Goal: Transaction & Acquisition: Purchase product/service

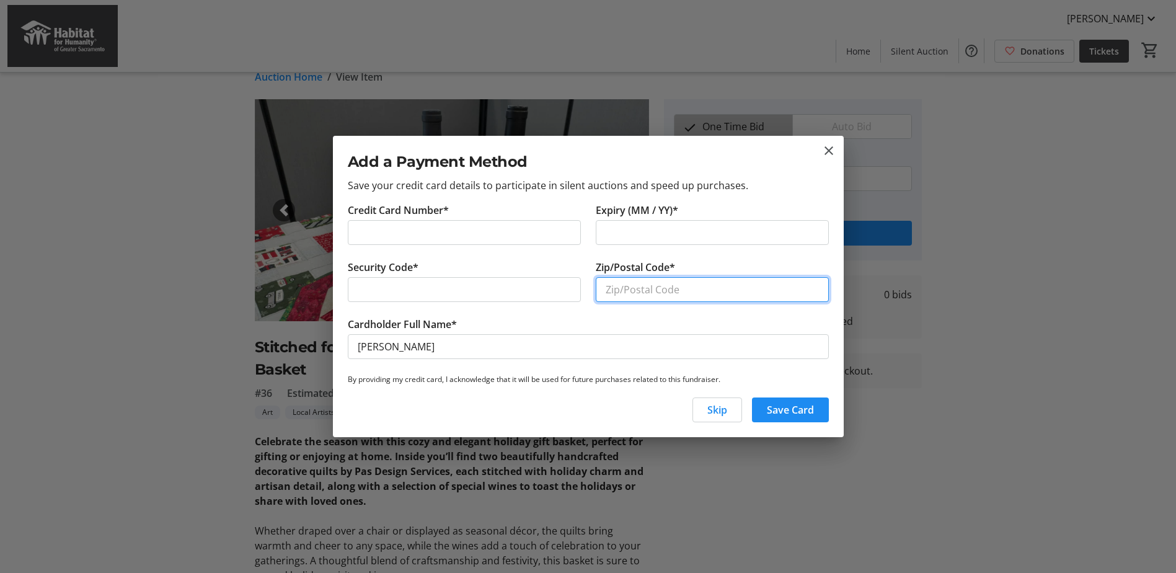
click at [636, 289] on input "Zip/Postal Code*" at bounding box center [712, 289] width 233 height 25
type input "94571"
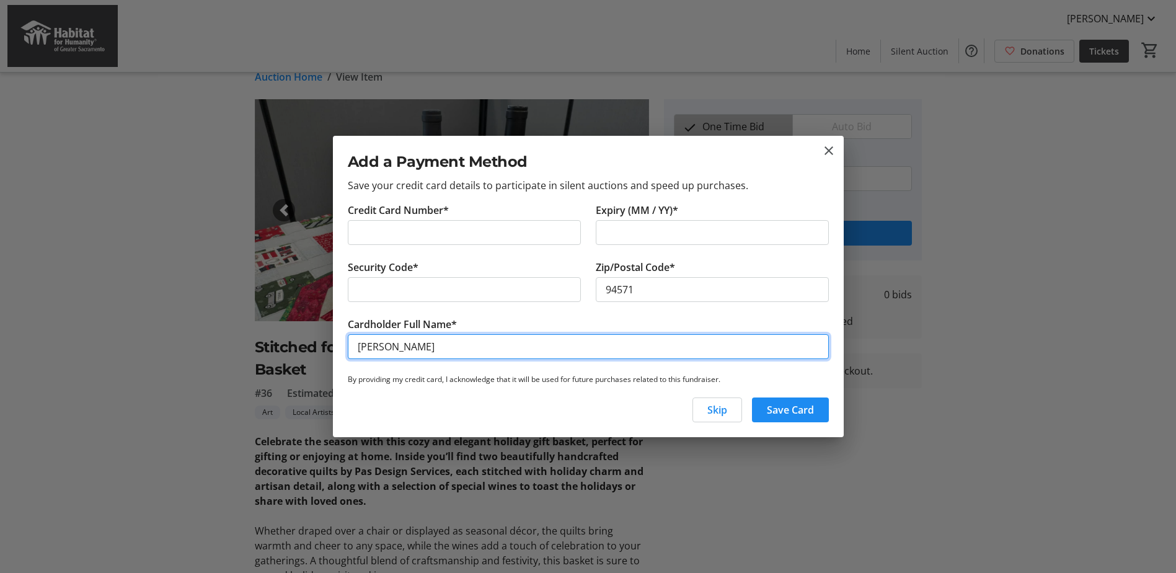
click at [391, 346] on input "[PERSON_NAME]" at bounding box center [588, 346] width 481 height 25
type input "[PERSON_NAME]"
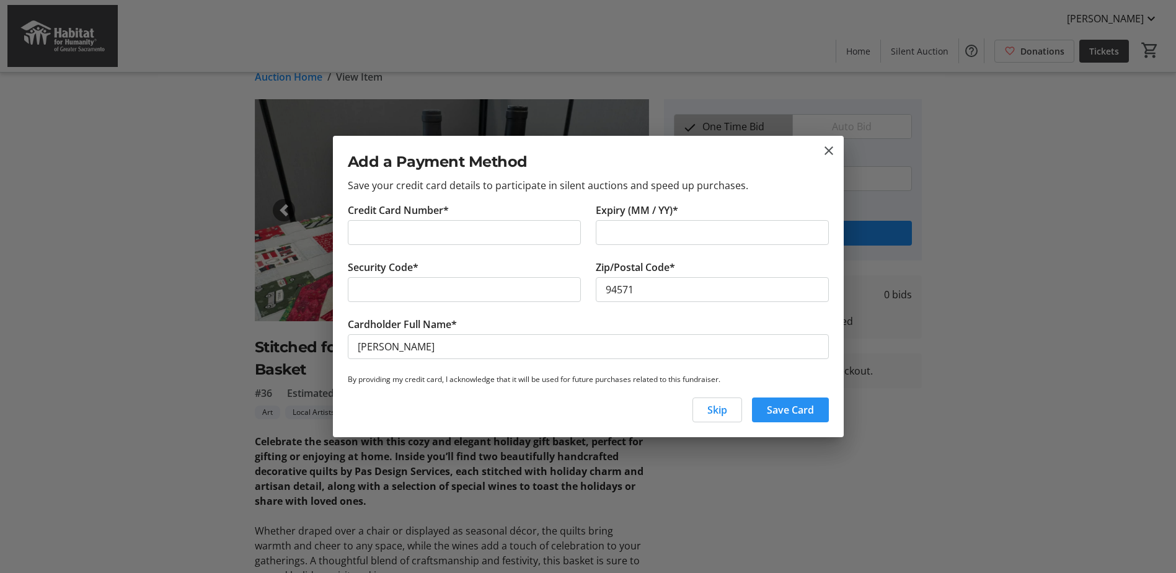
click at [790, 412] on span "Save Card" at bounding box center [790, 409] width 47 height 15
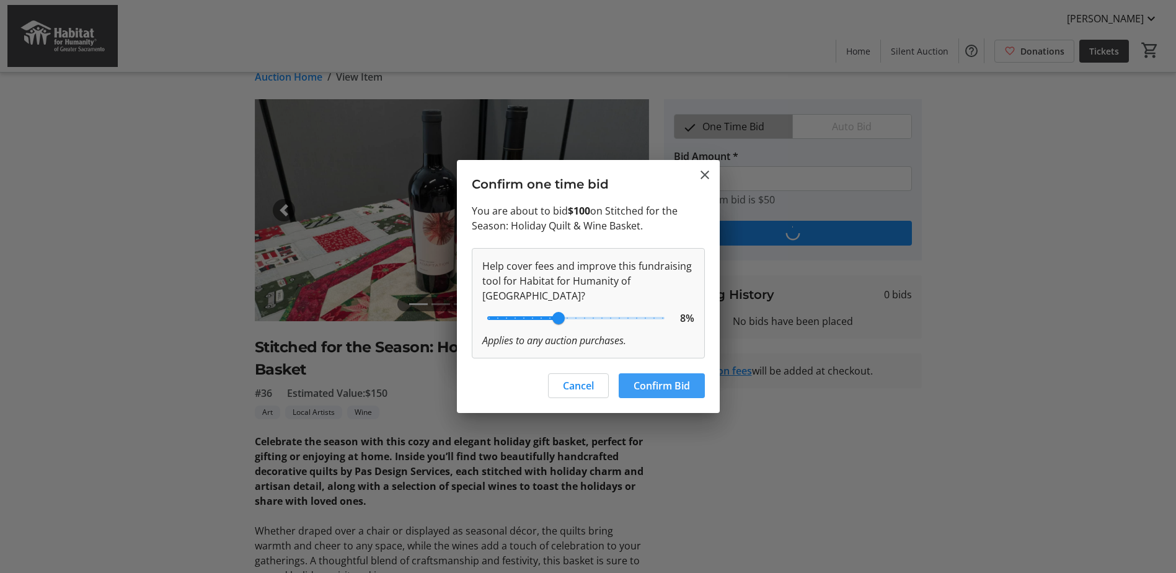
click at [662, 384] on span "Confirm Bid" at bounding box center [662, 385] width 56 height 15
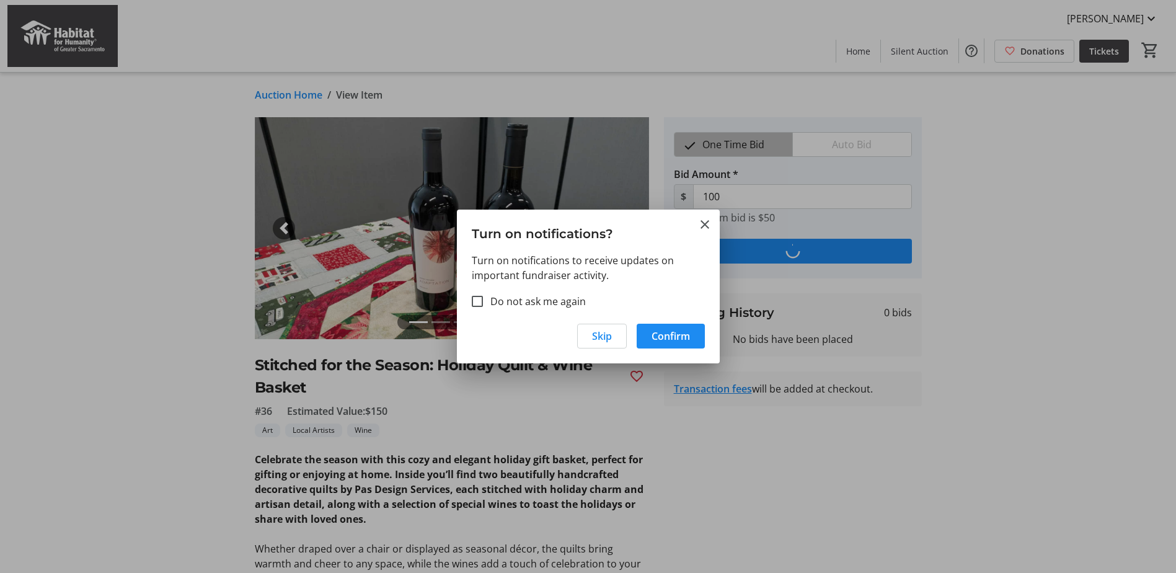
scroll to position [18, 0]
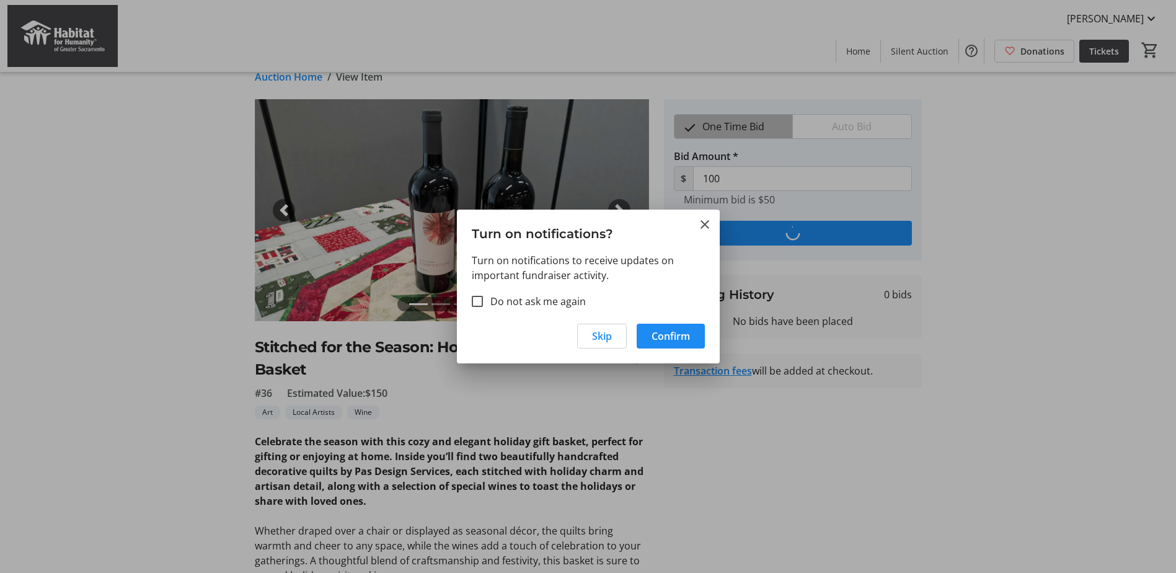
type input "105"
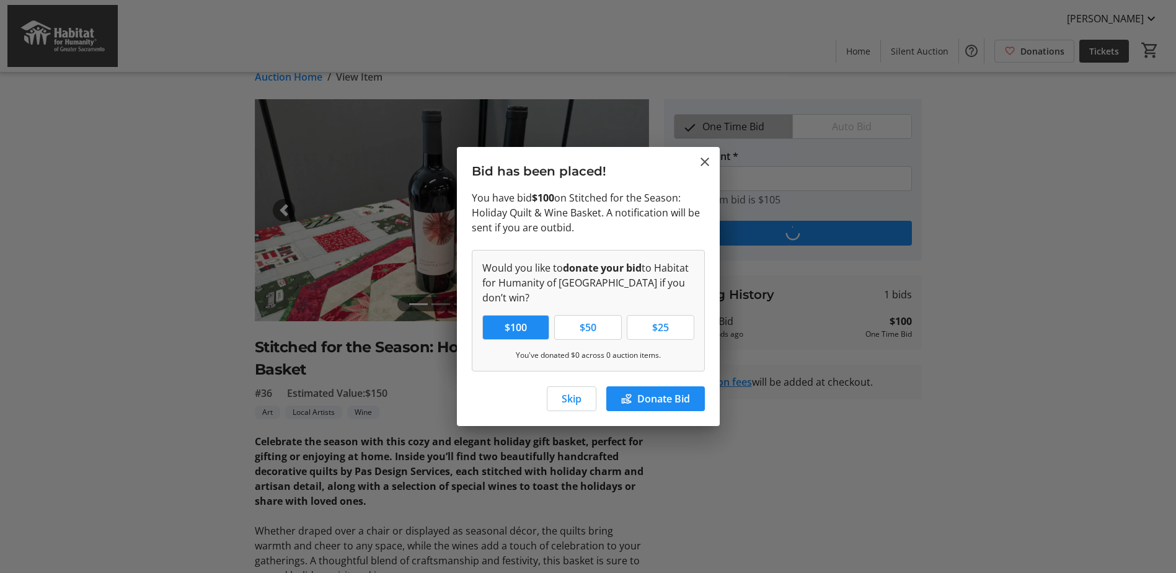
scroll to position [0, 0]
click at [565, 399] on span "Skip" at bounding box center [572, 398] width 20 height 15
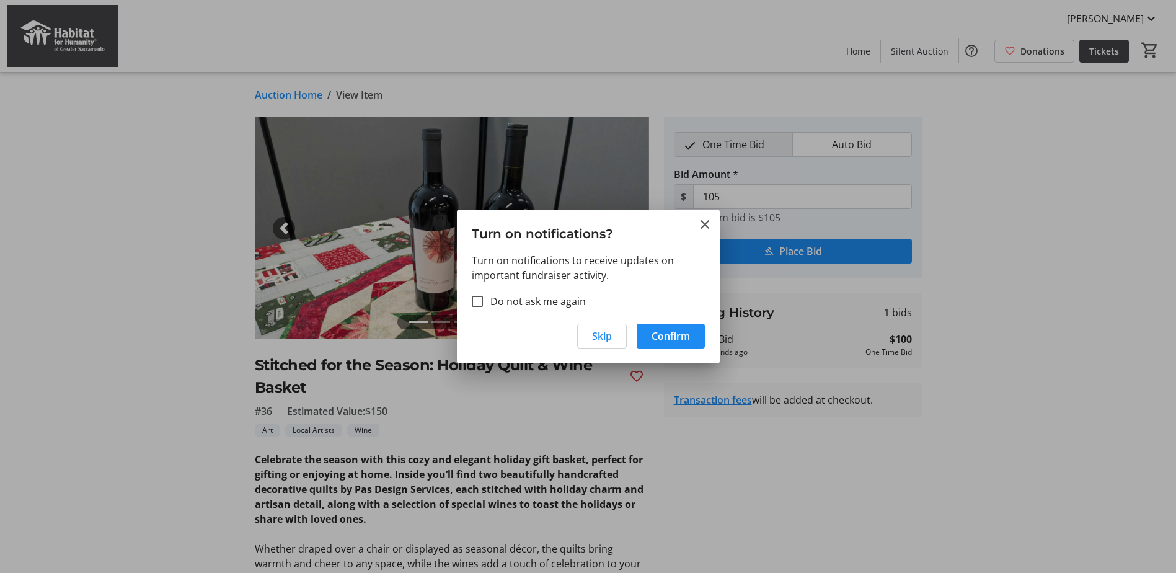
scroll to position [18, 0]
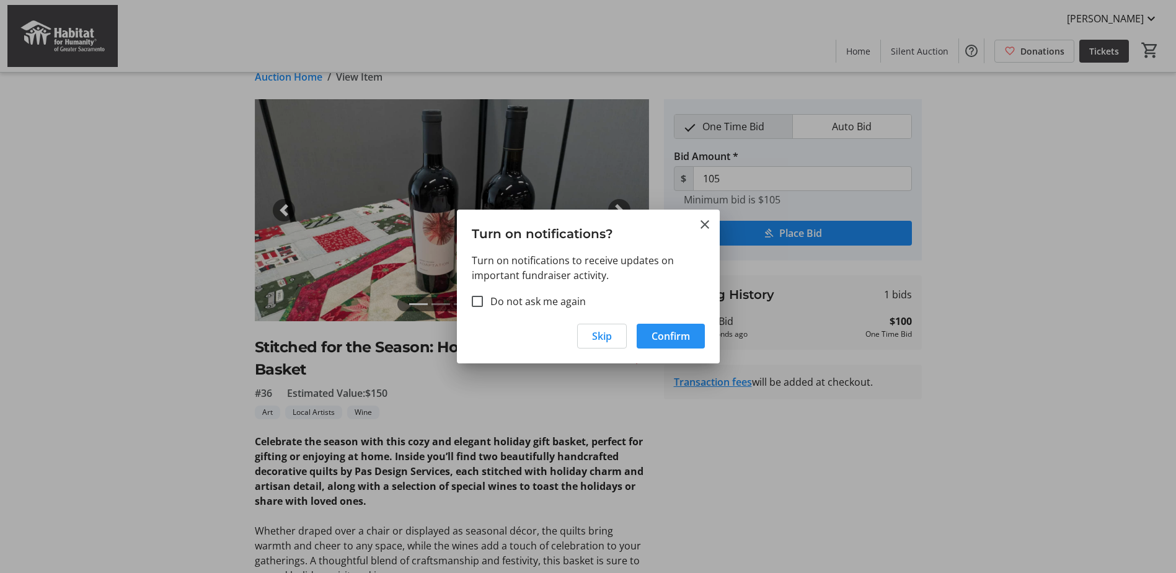
click at [667, 336] on span "Confirm" at bounding box center [671, 336] width 38 height 15
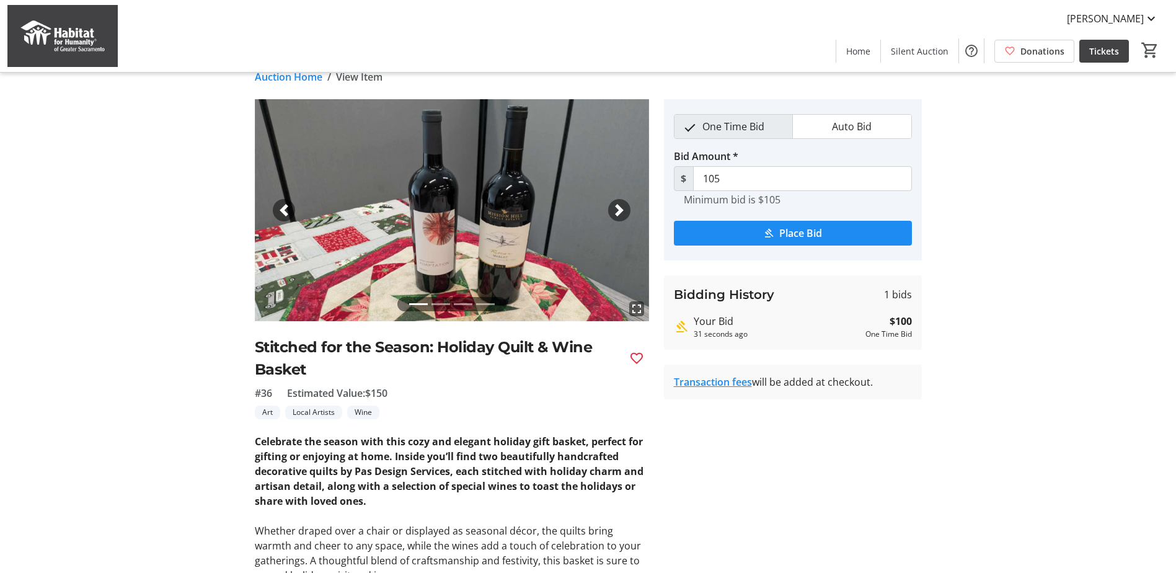
click at [618, 208] on span "button" at bounding box center [619, 210] width 12 height 12
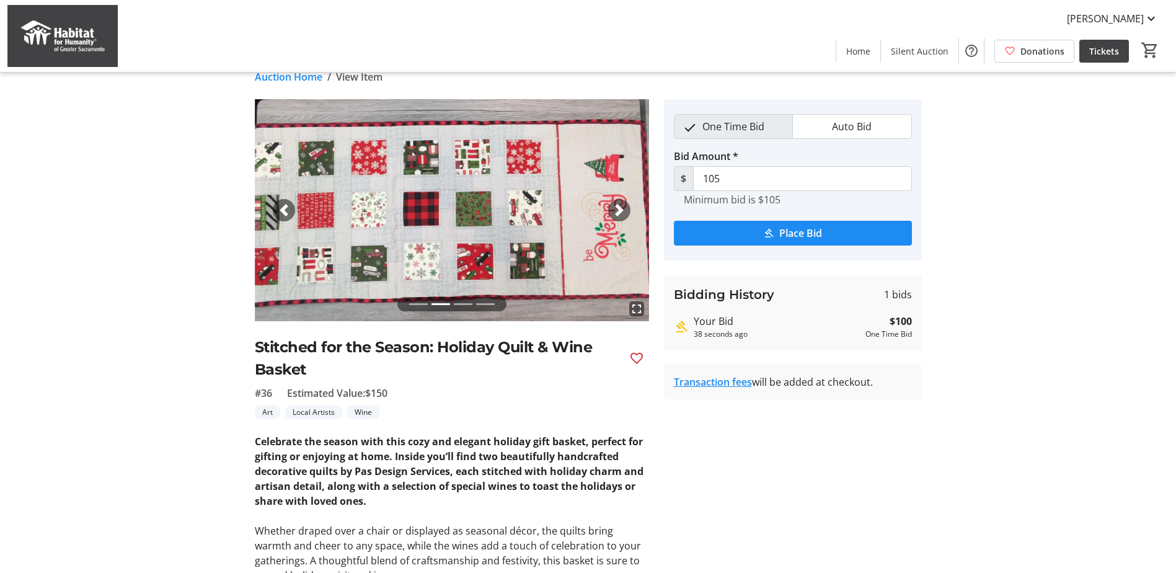
click at [618, 209] on span "button" at bounding box center [619, 210] width 12 height 12
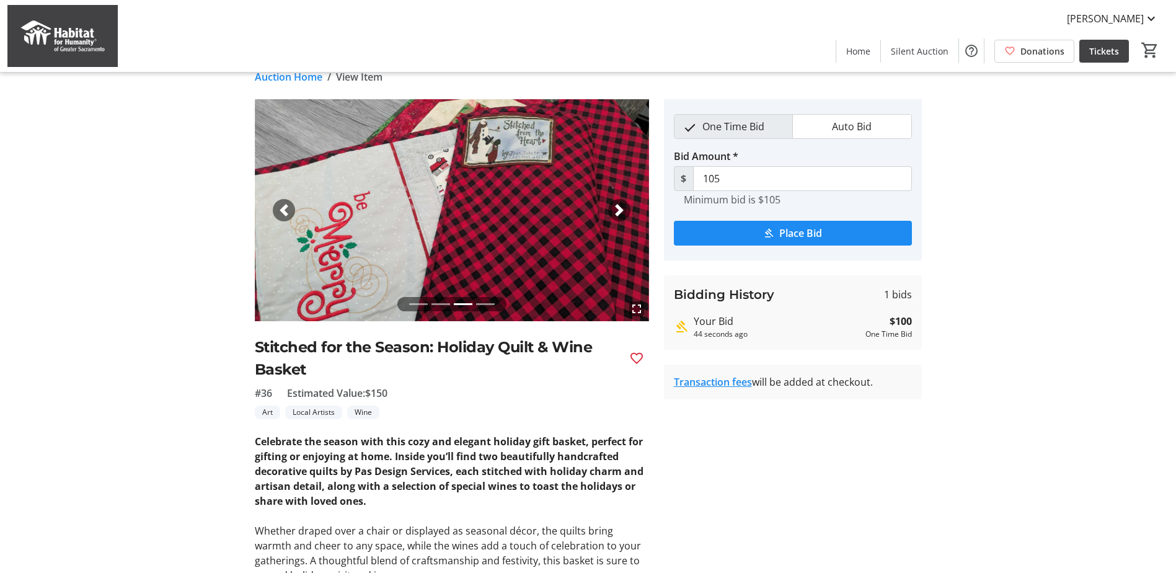
click at [618, 209] on span "button" at bounding box center [619, 210] width 12 height 12
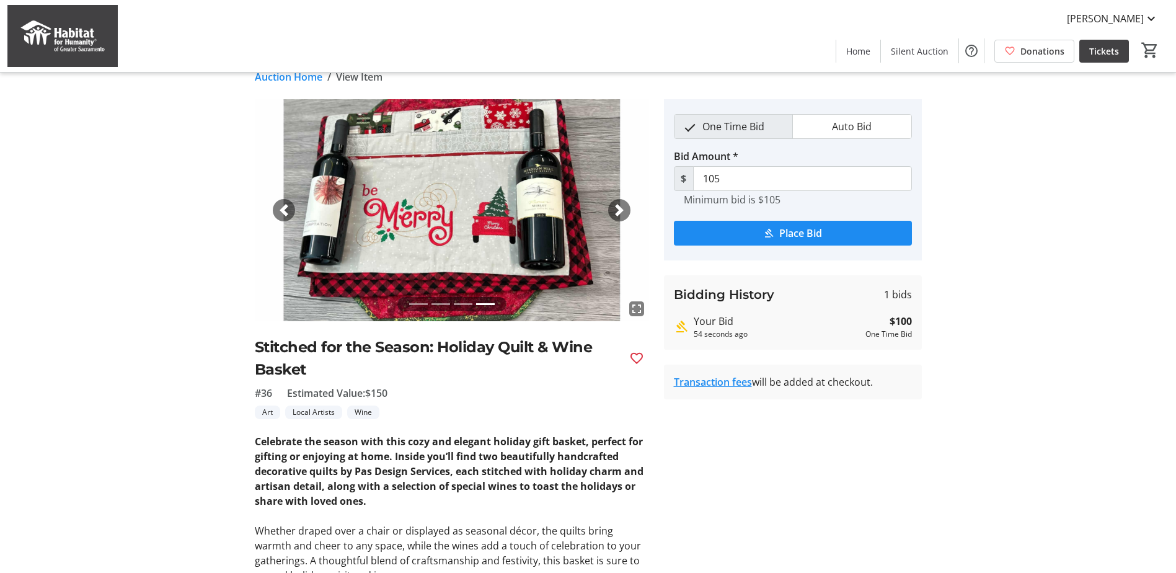
click at [618, 209] on span "button" at bounding box center [619, 210] width 12 height 12
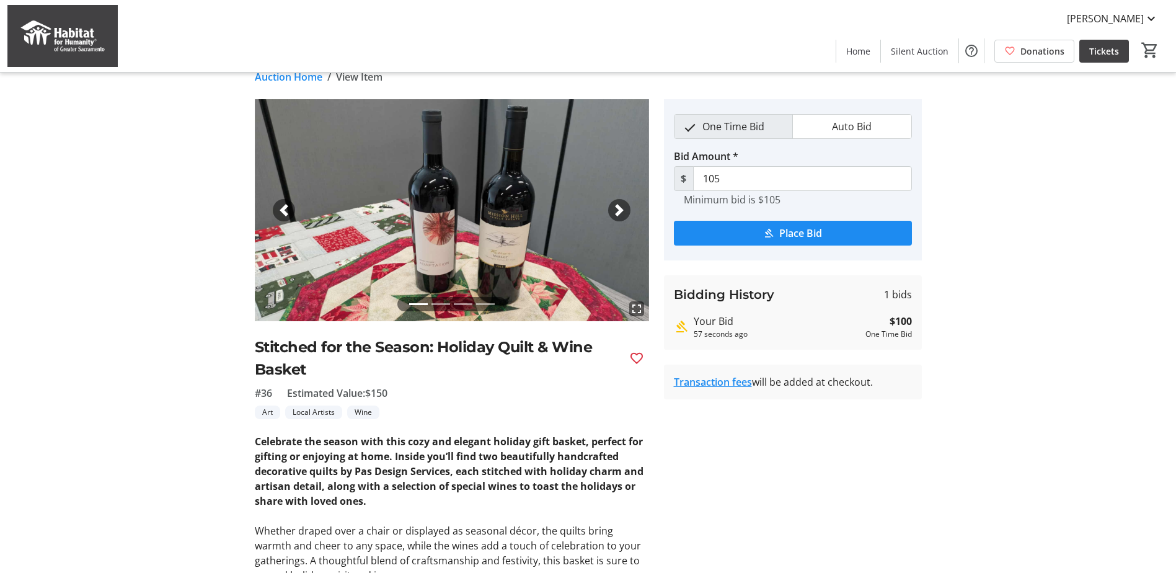
click at [618, 209] on span "button" at bounding box center [619, 210] width 12 height 12
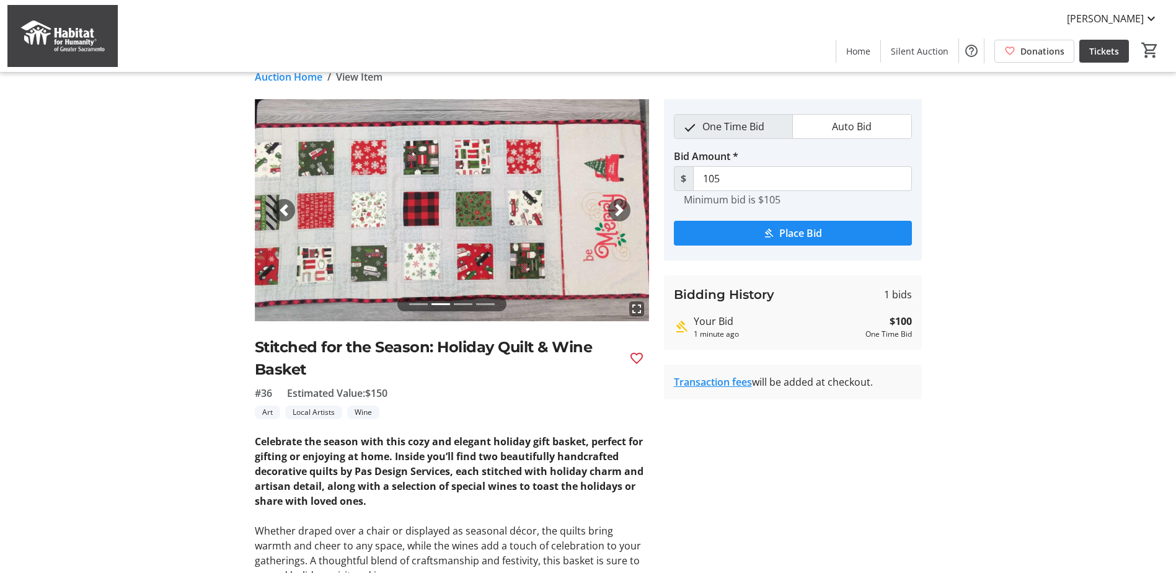
click at [617, 210] on span "button" at bounding box center [619, 210] width 12 height 12
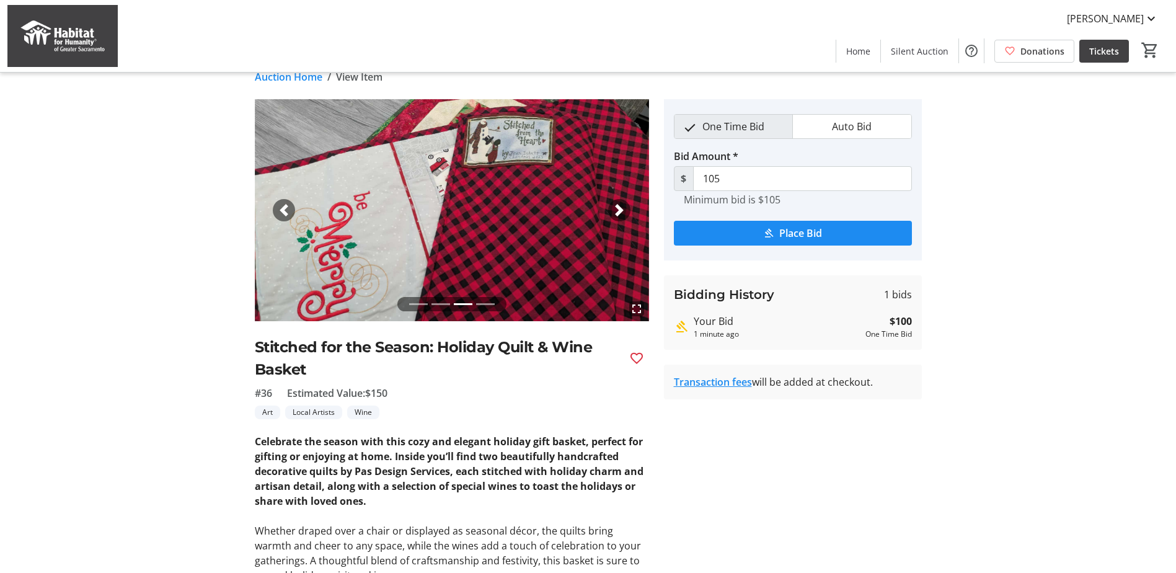
click at [639, 308] on mat-icon "fullscreen" at bounding box center [636, 308] width 15 height 15
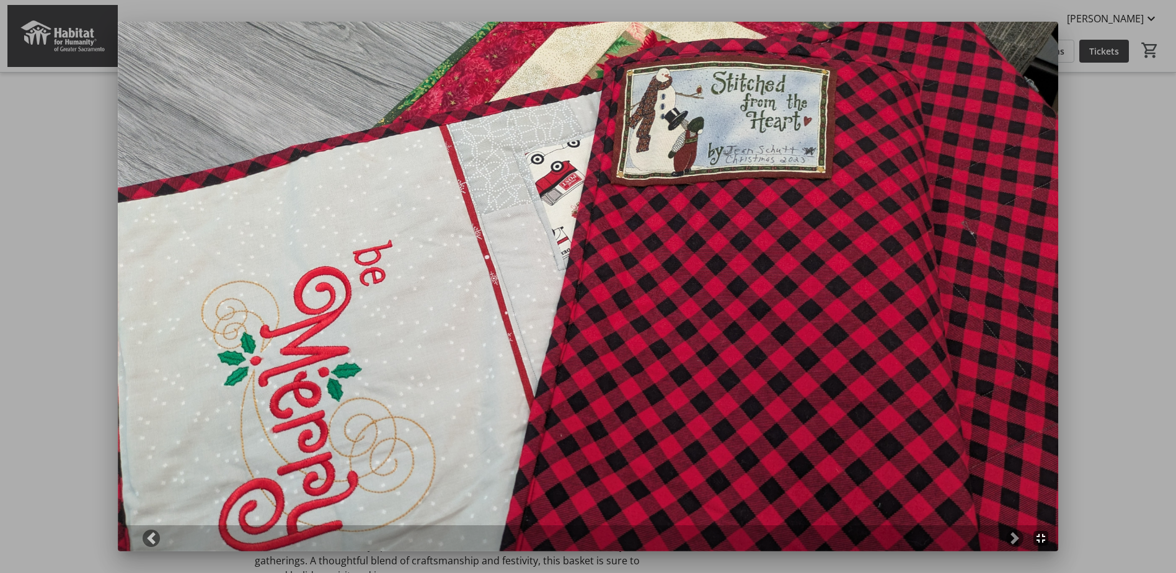
click at [1048, 541] on mat-icon "fullscreen_exit" at bounding box center [1041, 538] width 15 height 15
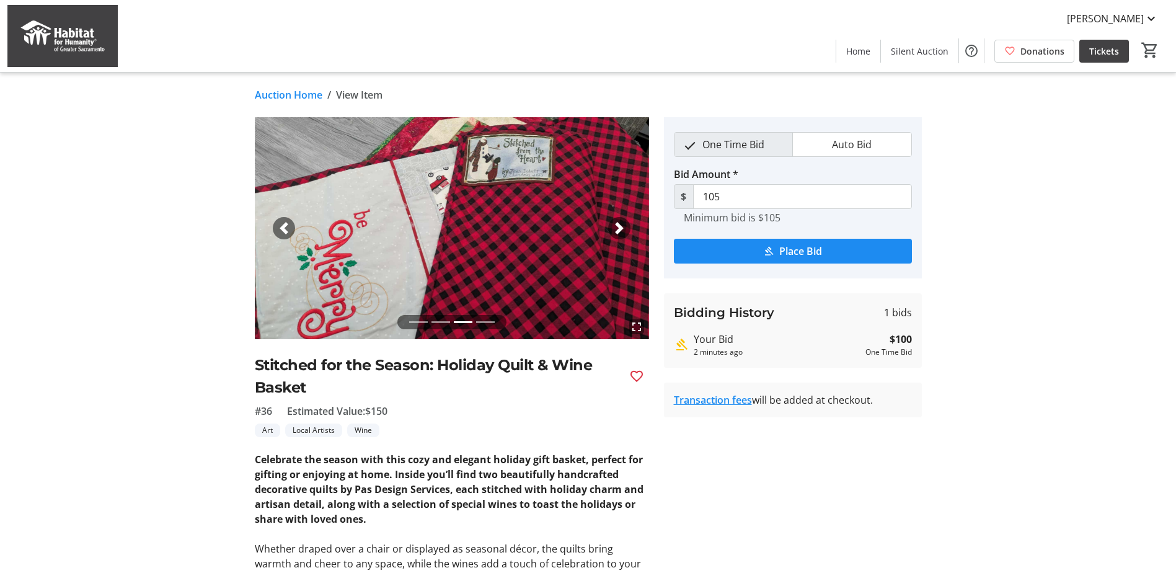
click at [281, 95] on link "Auction Home" at bounding box center [289, 94] width 68 height 15
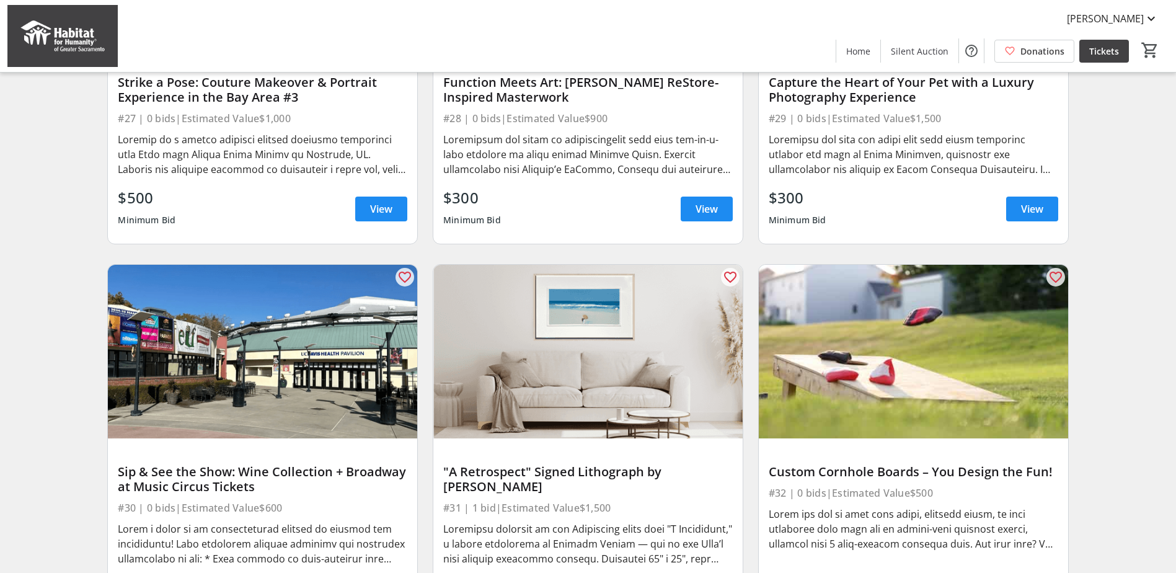
scroll to position [1869, 0]
